Goal: Find specific page/section: Find specific page/section

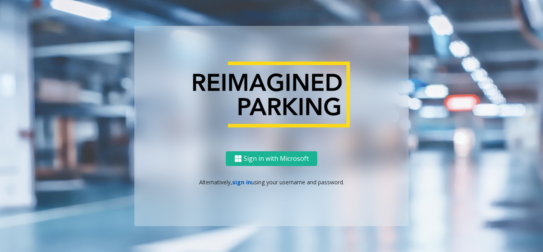
click at [244, 182] on link "sign in" at bounding box center [241, 182] width 19 height 8
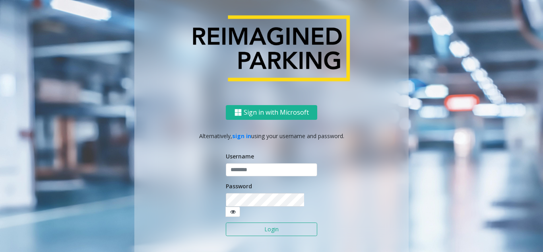
click at [259, 167] on div "Username" at bounding box center [271, 164] width 91 height 25
click at [260, 172] on input "text" at bounding box center [271, 170] width 91 height 14
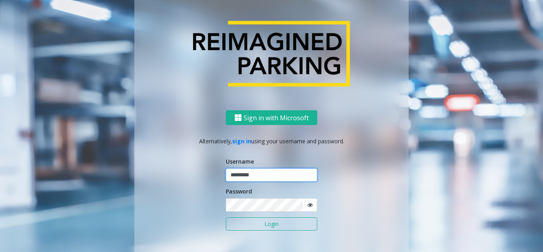
type input "*********"
click at [226, 217] on button "Login" at bounding box center [271, 224] width 91 height 14
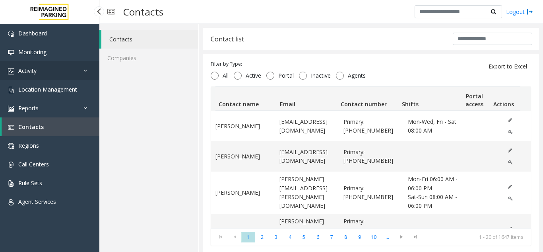
click at [52, 74] on link "Activity" at bounding box center [49, 70] width 99 height 19
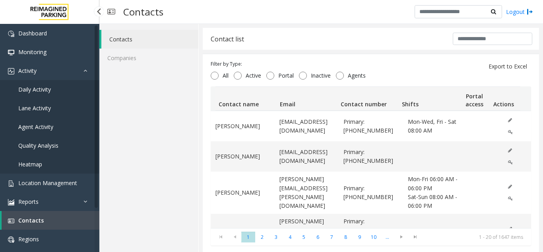
click at [58, 92] on link "Daily Activity" at bounding box center [49, 89] width 99 height 19
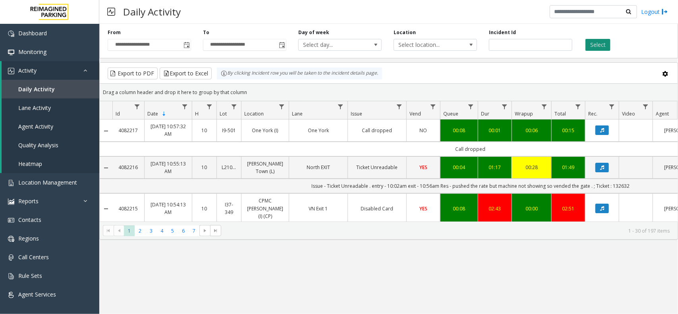
click at [543, 44] on button "Select" at bounding box center [598, 45] width 25 height 12
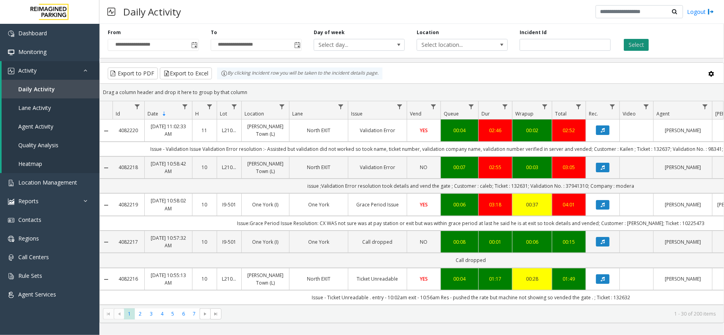
click at [543, 45] on button "Select" at bounding box center [636, 45] width 25 height 12
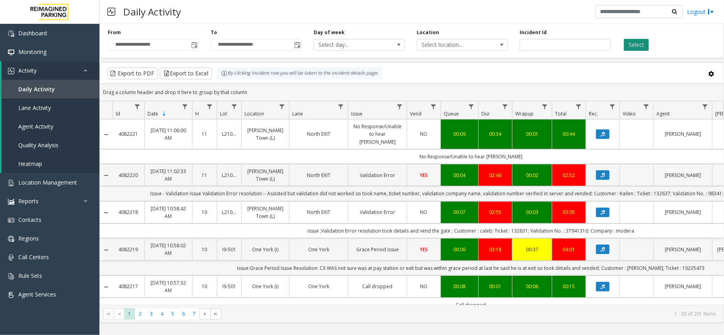
click at [543, 45] on button "Select" at bounding box center [636, 45] width 25 height 12
